Goal: Download file/media

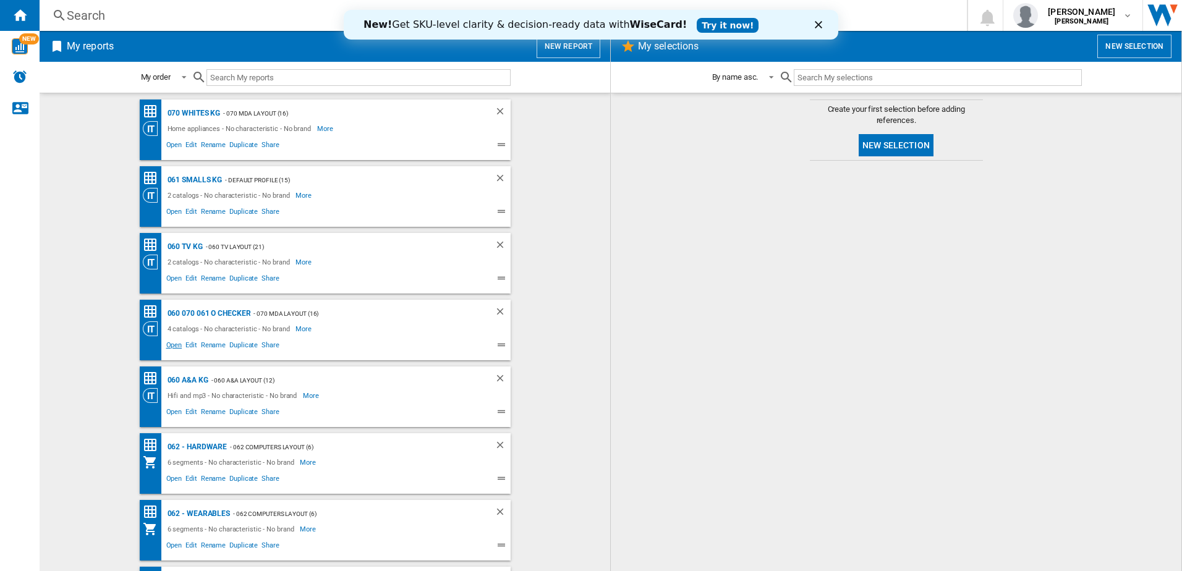
click at [166, 345] on span "Open" at bounding box center [174, 346] width 20 height 15
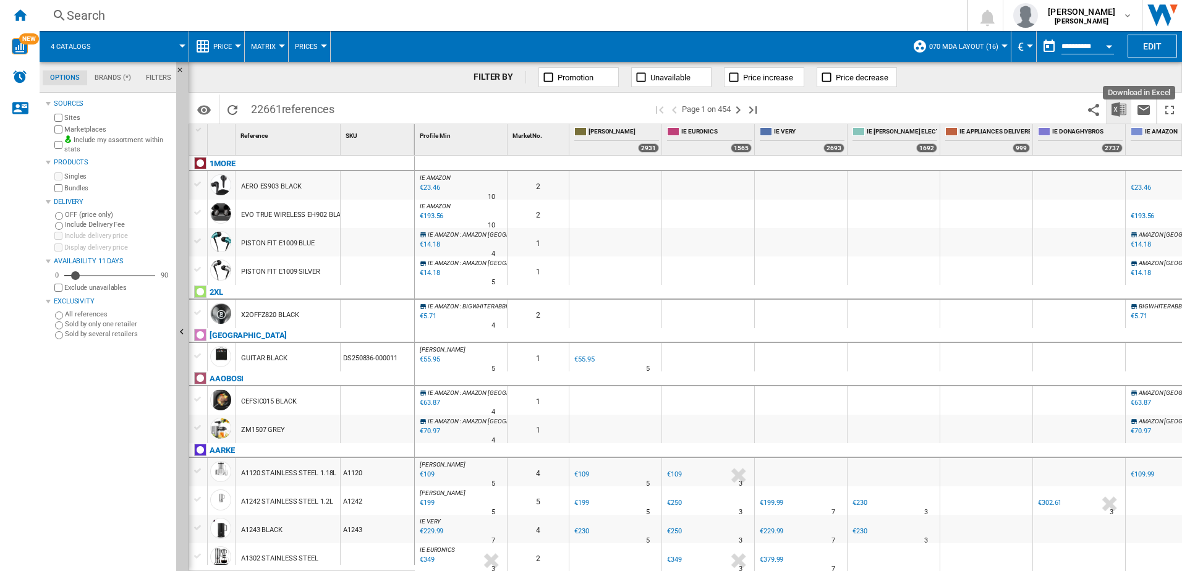
click at [1123, 109] on img "Download in Excel" at bounding box center [1118, 109] width 15 height 15
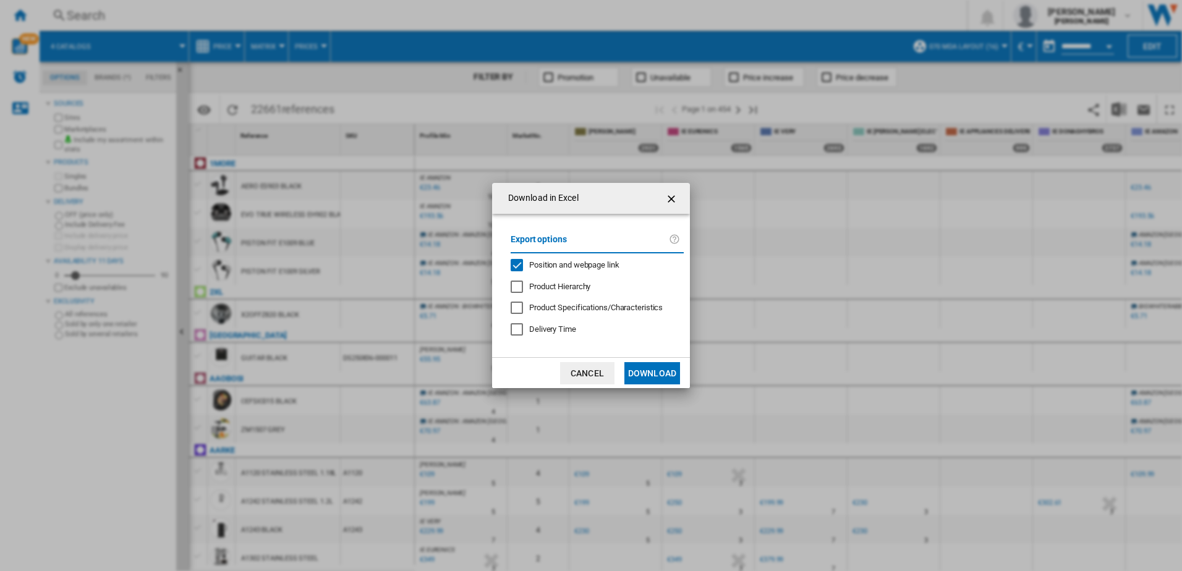
click at [654, 371] on button "Download" at bounding box center [652, 373] width 56 height 22
